Goal: Information Seeking & Learning: Check status

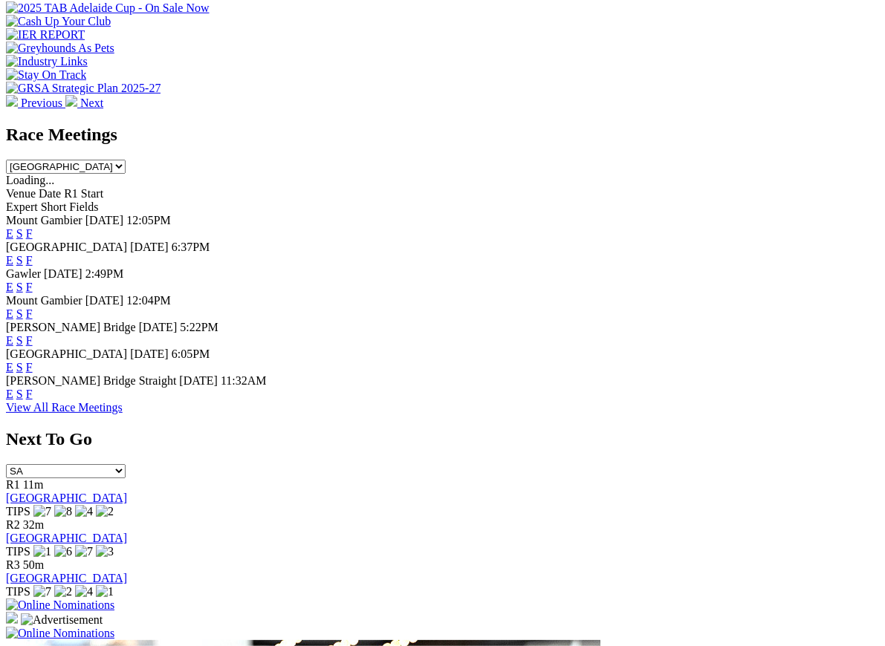
scroll to position [574, 0]
click at [33, 360] on link "F" at bounding box center [29, 366] width 7 height 13
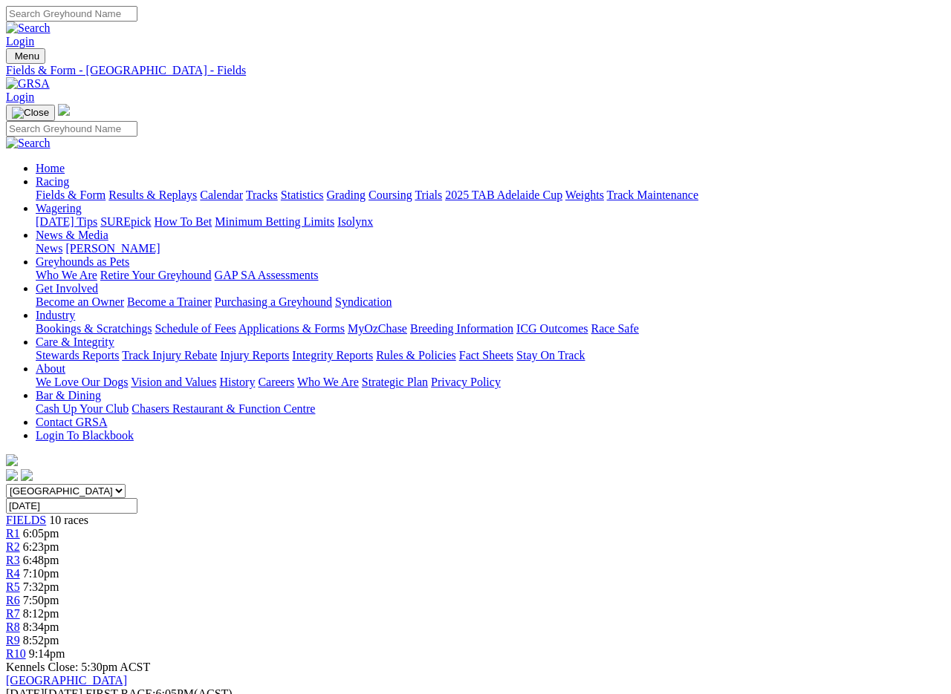
click at [47, 189] on link "Fields & Form" at bounding box center [71, 195] width 70 height 13
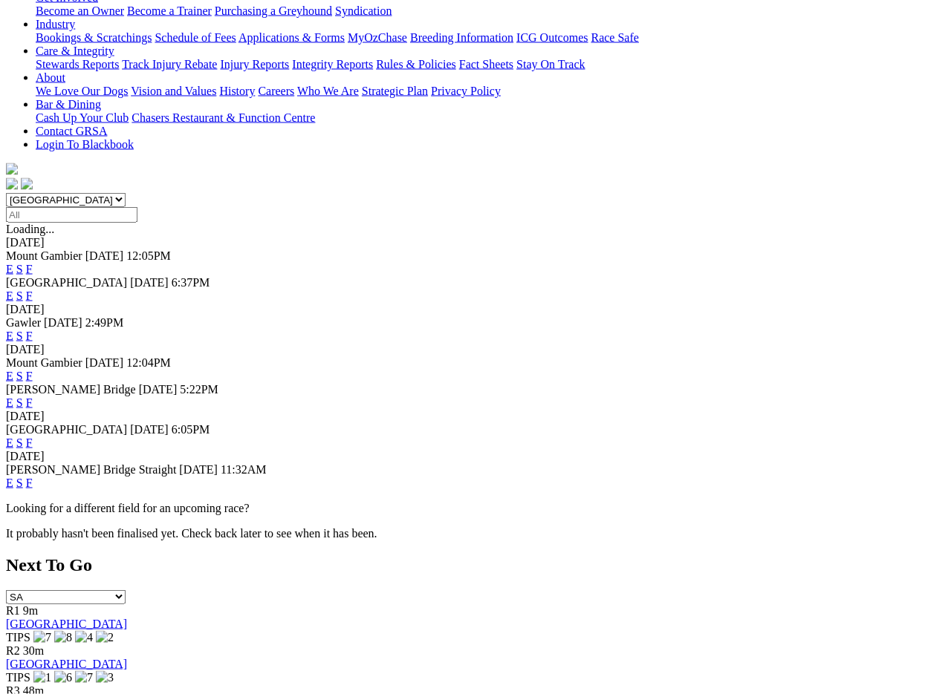
scroll to position [316, 0]
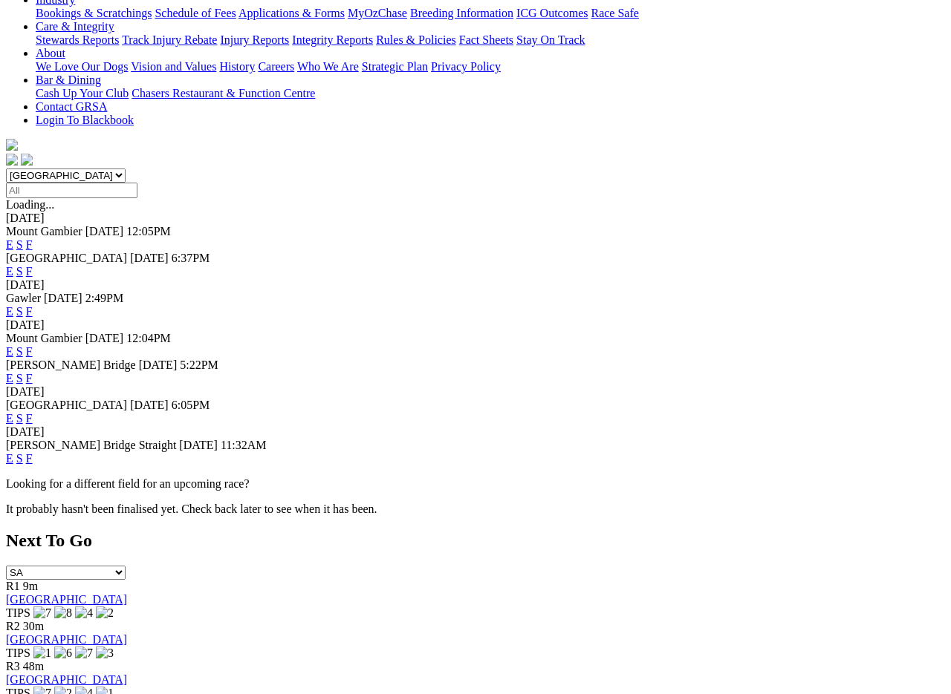
click at [33, 452] on link "F" at bounding box center [29, 458] width 7 height 13
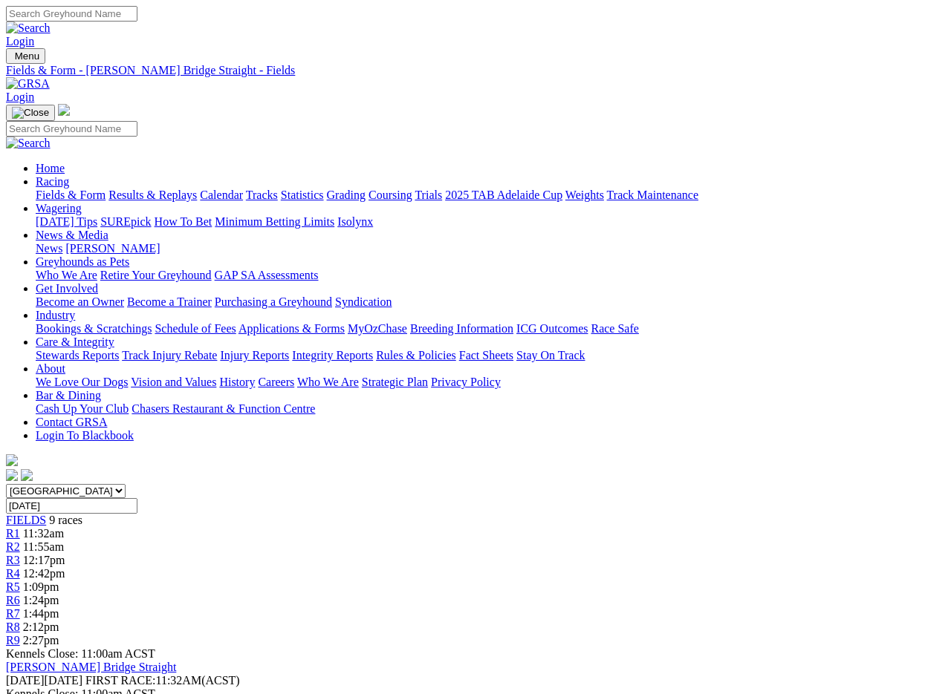
click at [176, 189] on link "Results & Replays" at bounding box center [152, 195] width 88 height 13
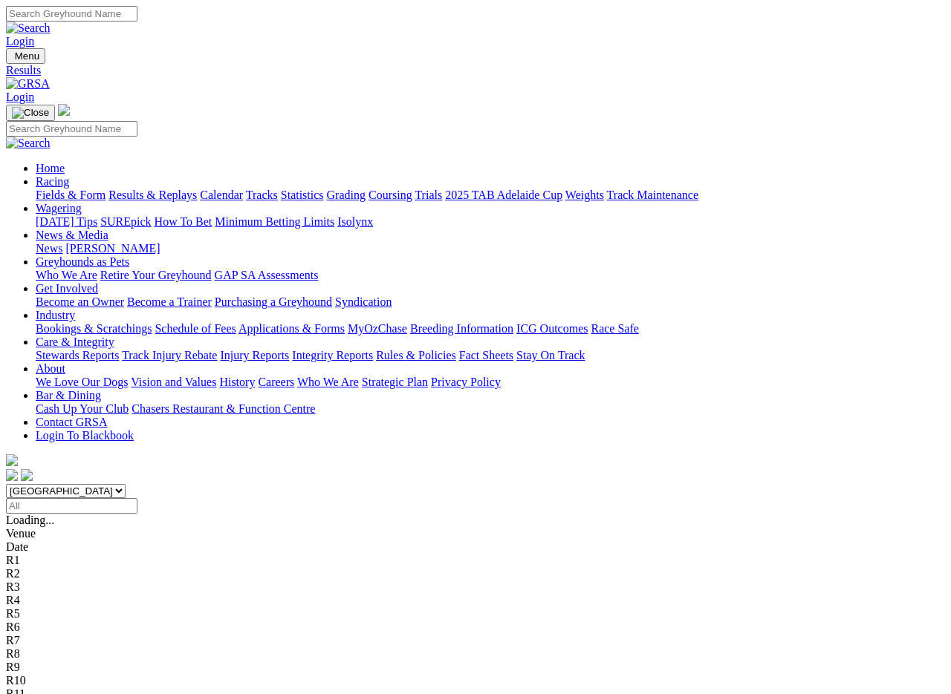
scroll to position [2, 0]
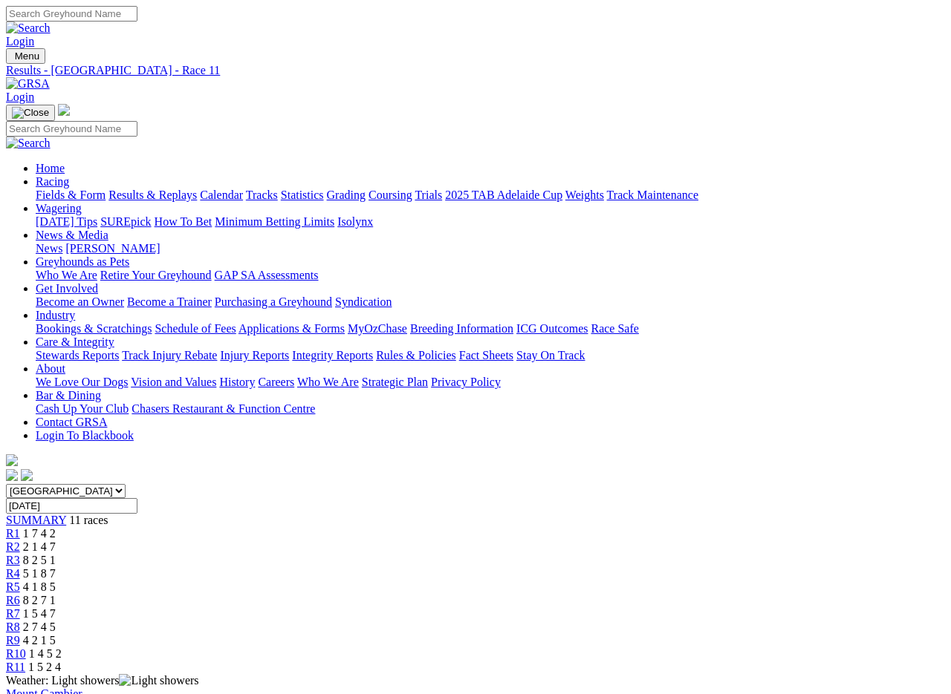
scroll to position [2, 0]
